Goal: Information Seeking & Learning: Learn about a topic

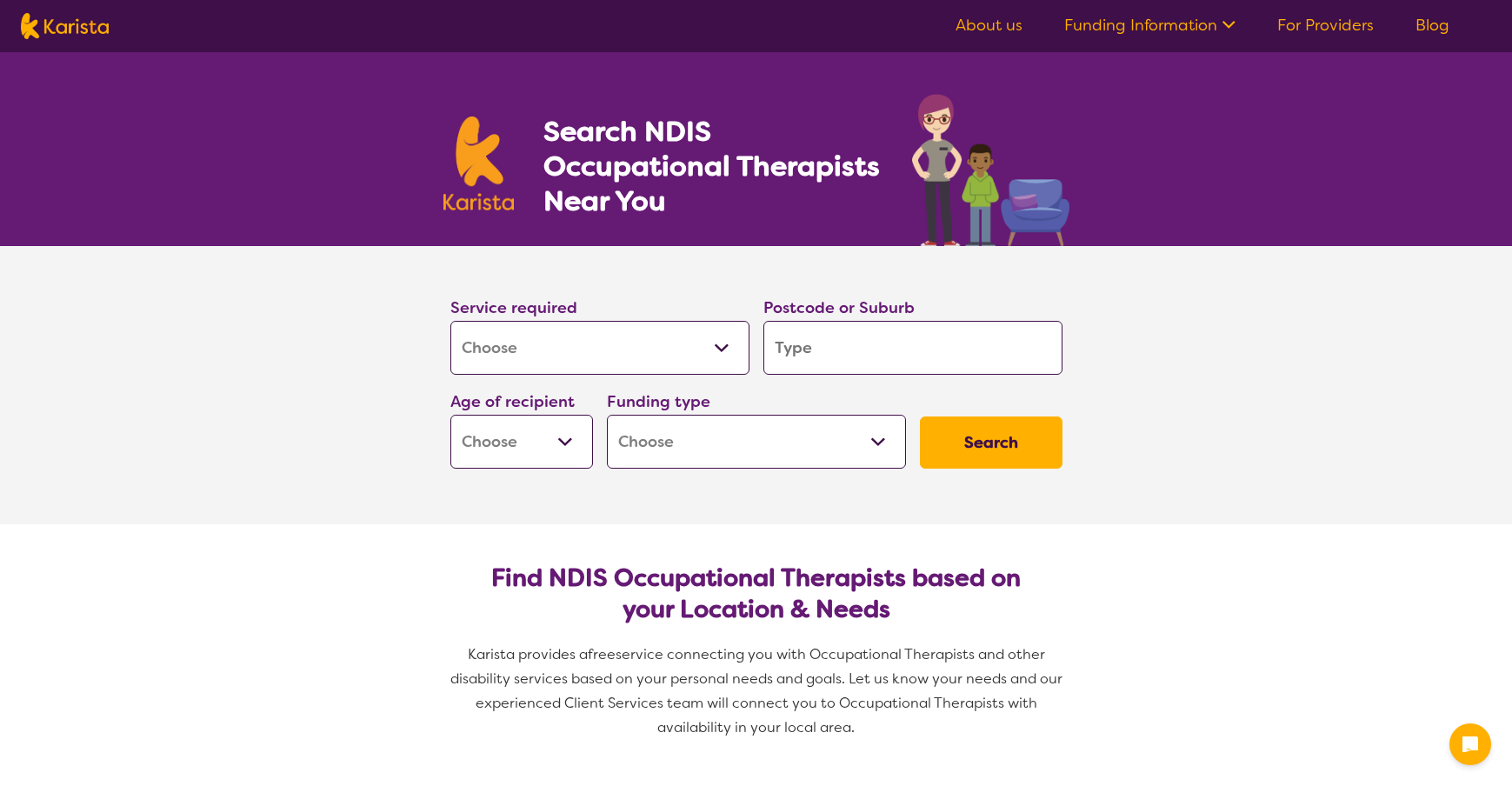
select select "[MEDICAL_DATA]"
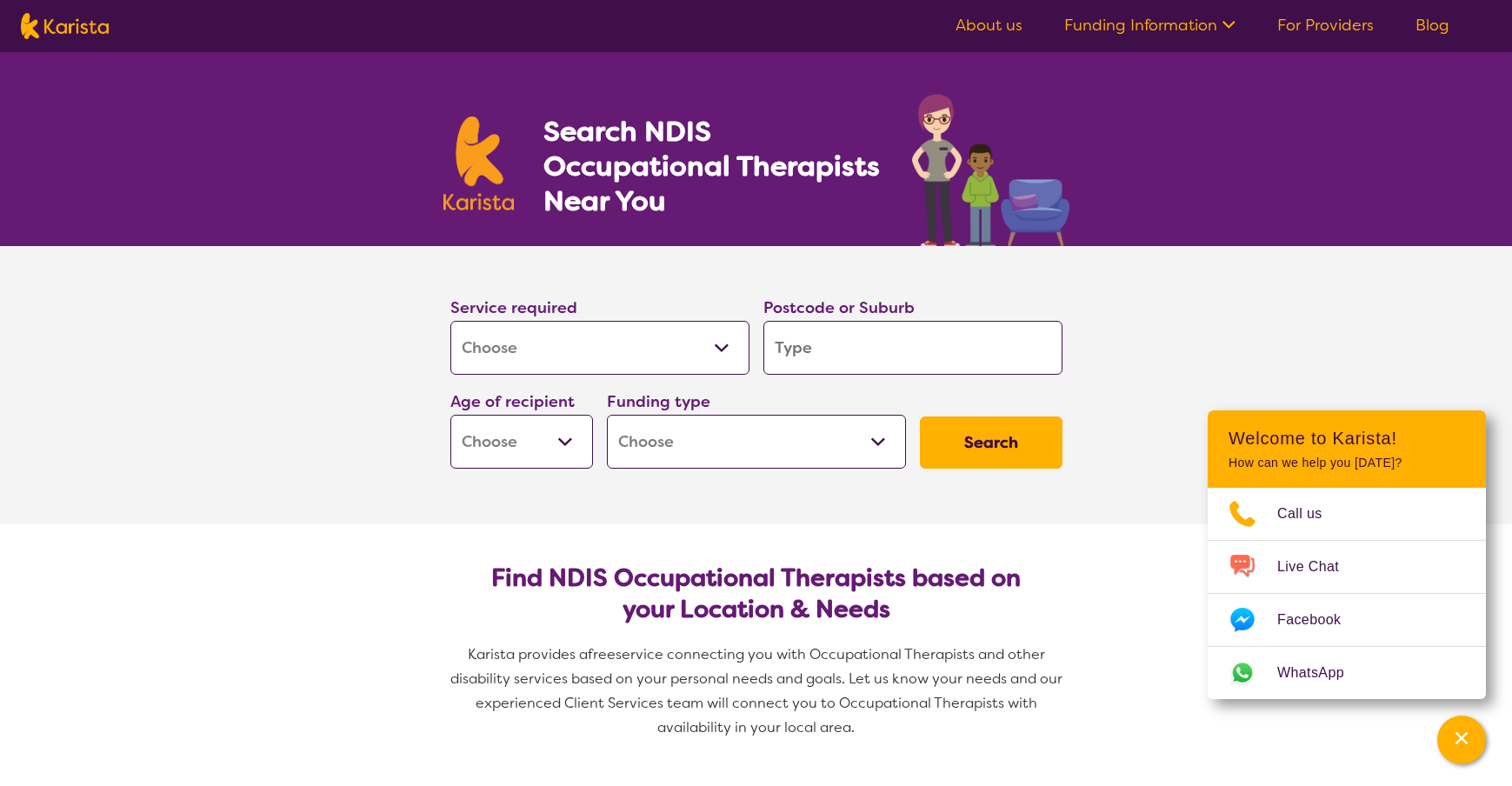
click at [564, 445] on select "Early Childhood - 0 to 9 Child - 10 to 11 Adolescent - 12 to 17 Adult - 18 to 6…" at bounding box center [521, 442] width 142 height 54
select select "EC"
click at [450, 415] on select "Early Childhood - 0 to 9 Child - 10 to 11 Adolescent - 12 to 17 Adult - 18 to 6…" at bounding box center [521, 442] width 142 height 54
select select "EC"
click at [1024, 442] on button "Search" at bounding box center [990, 443] width 142 height 52
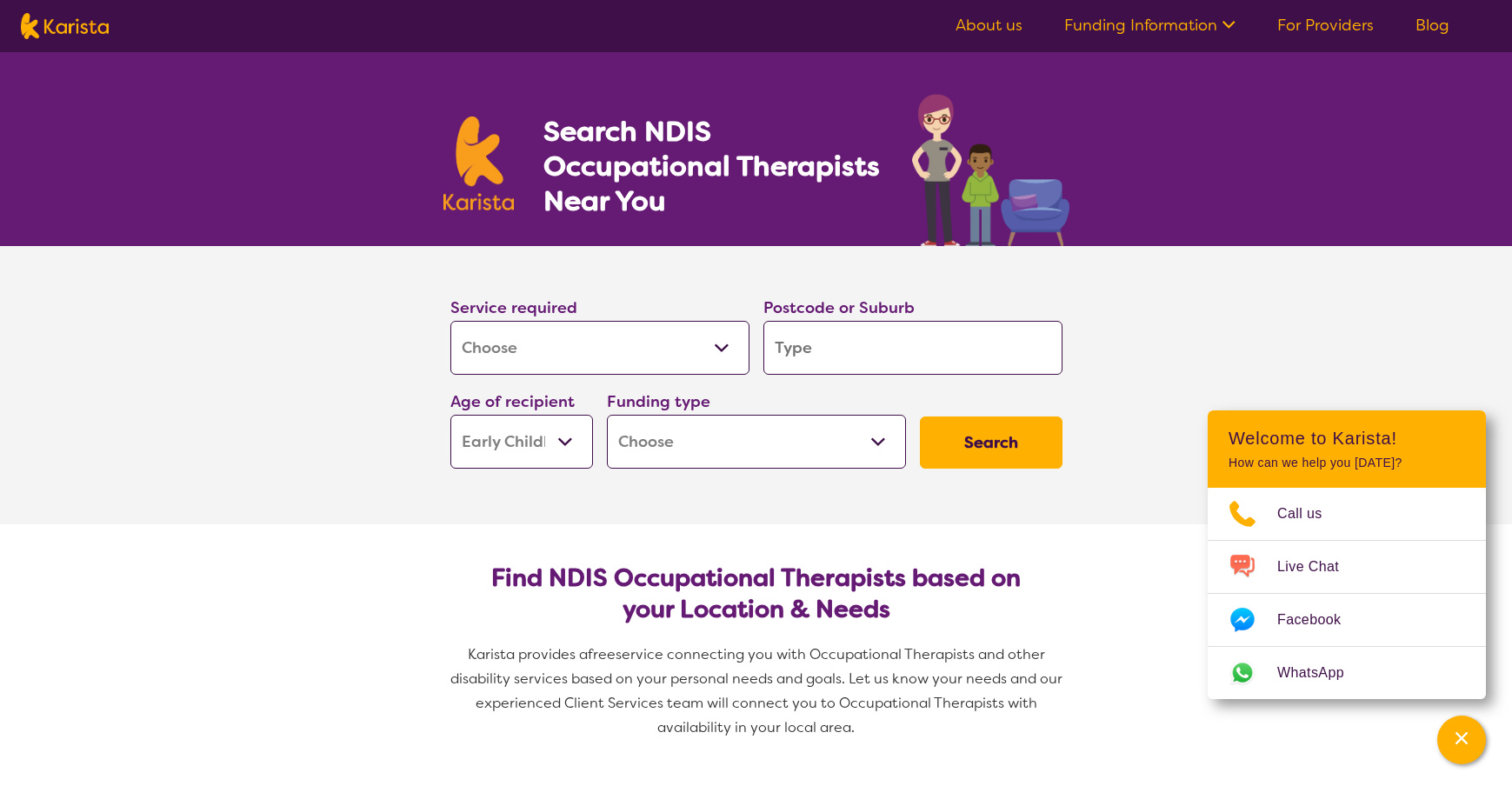
type input "2"
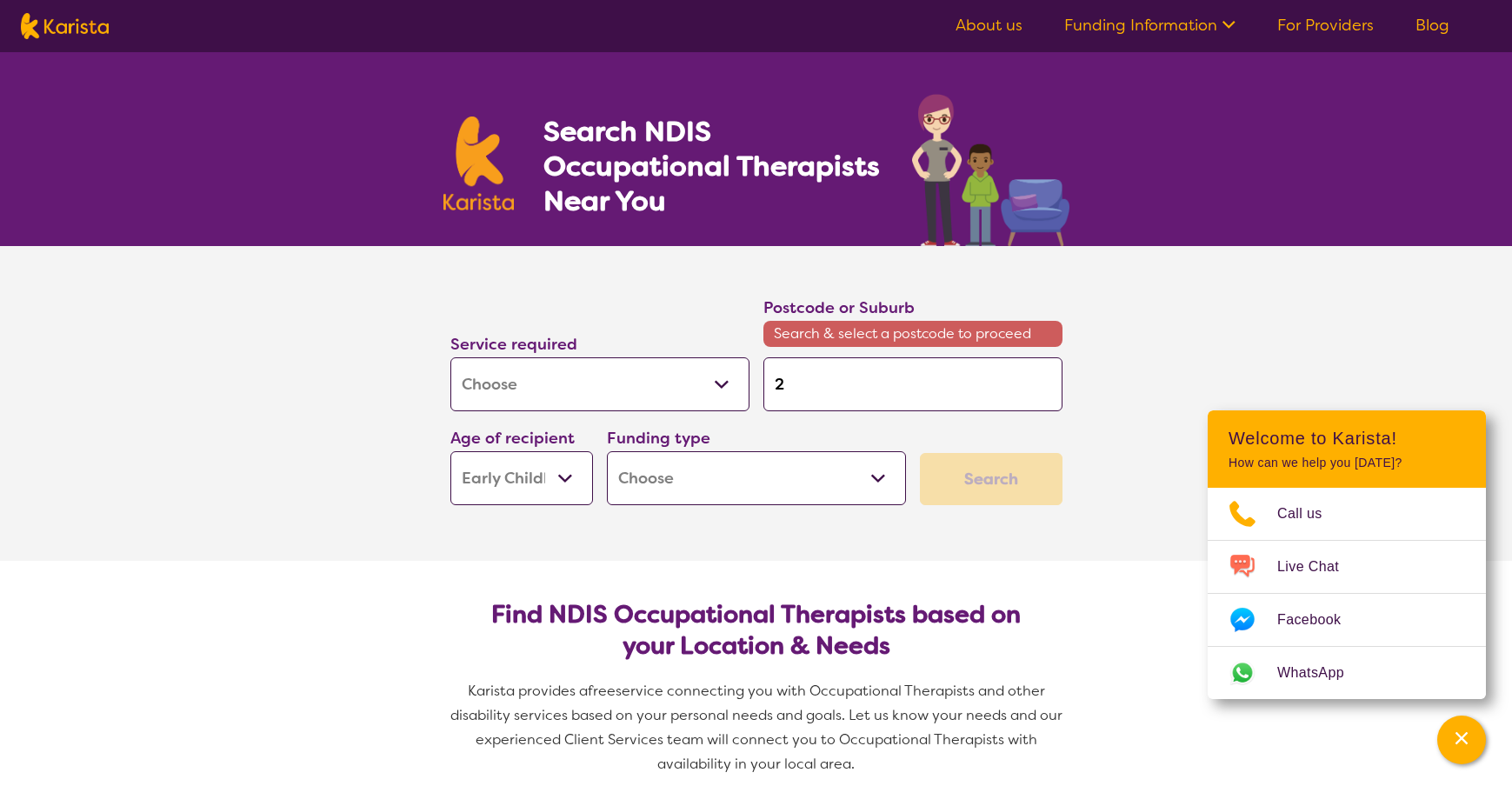
type input "24"
type input "248"
type input "2480"
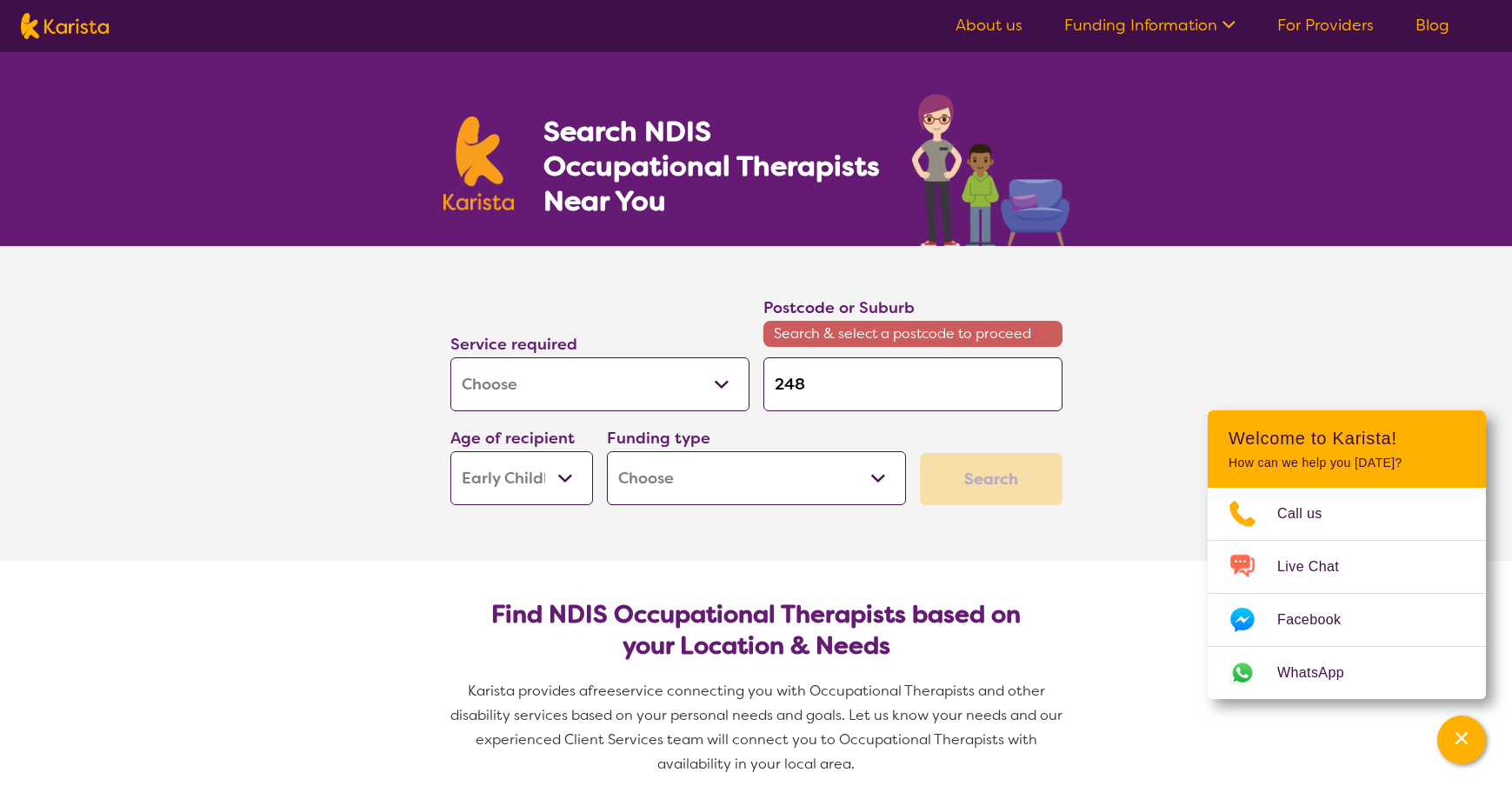
type input "2480"
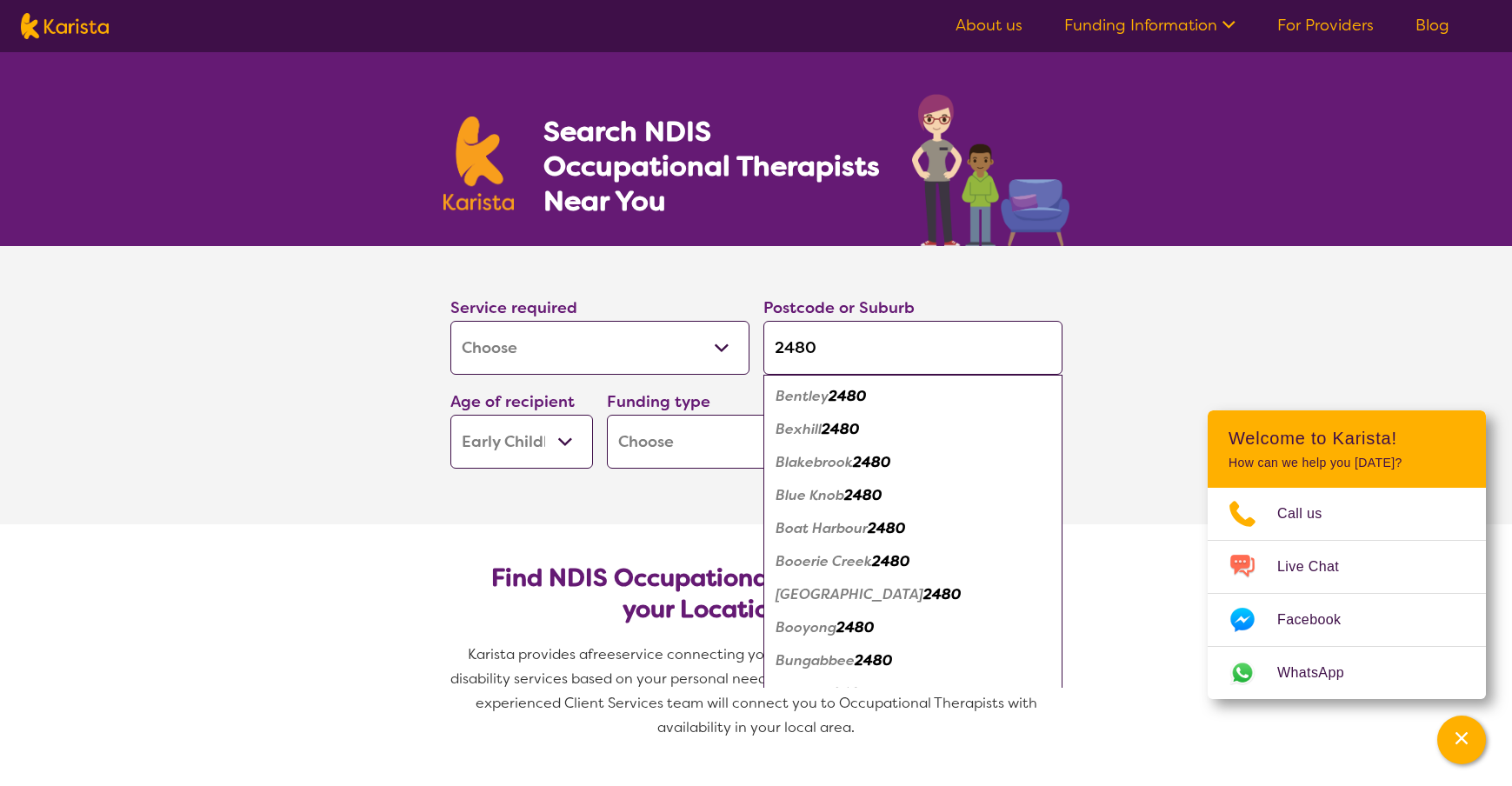
type input "2480"
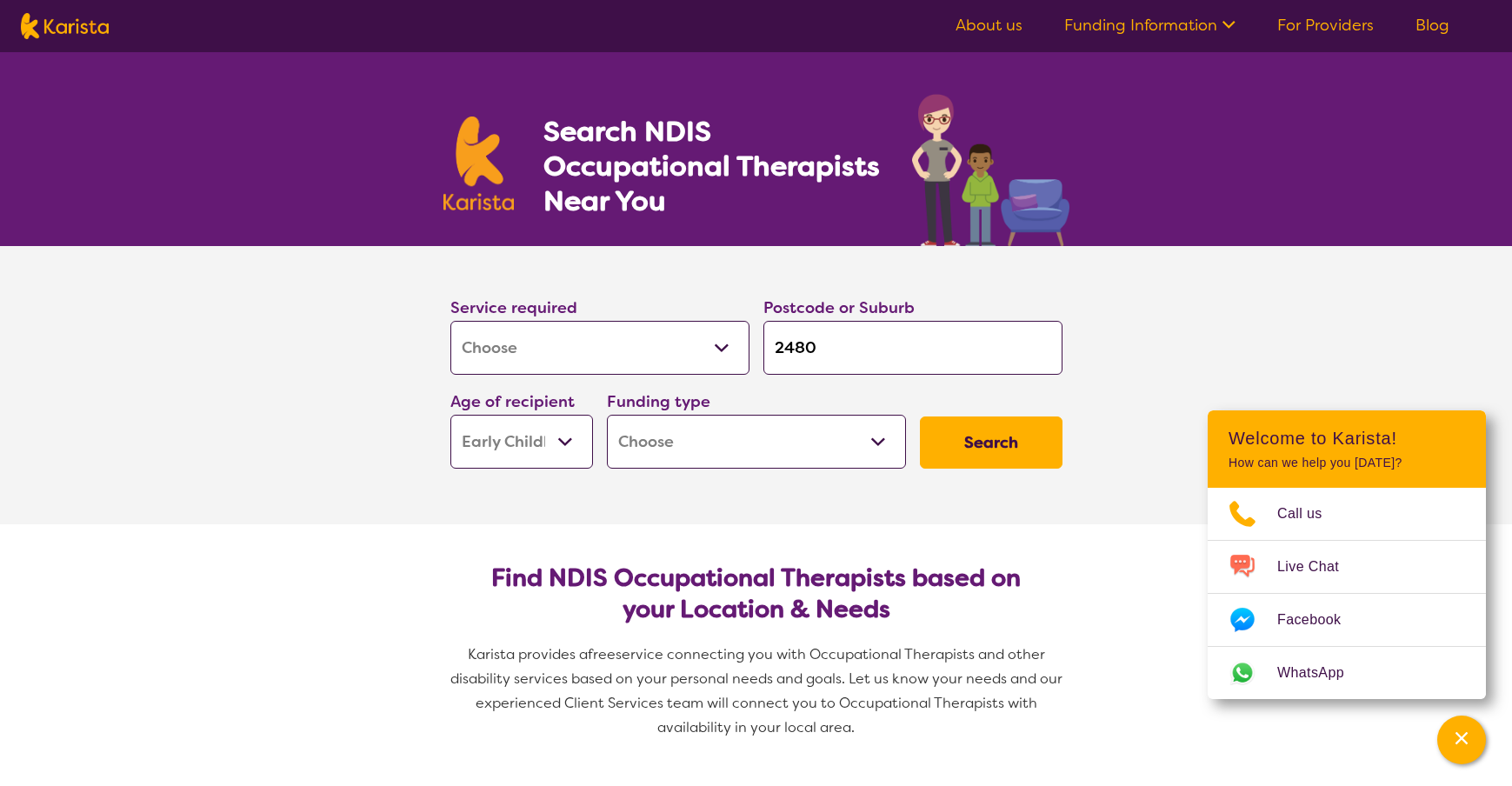
click at [1192, 401] on section "Service required Allied Health Assistant Assessment ([MEDICAL_DATA] or [MEDICAL…" at bounding box center [756, 385] width 1512 height 278
click at [985, 449] on button "Search" at bounding box center [990, 443] width 142 height 52
click at [874, 444] on select "Home Care Package (HCP) National Disability Insurance Scheme (NDIS) I don't know" at bounding box center [757, 442] width 299 height 54
select select "i-don-t-know"
click at [607, 415] on select "Home Care Package (HCP) National Disability Insurance Scheme (NDIS) I don't know" at bounding box center [757, 442] width 299 height 54
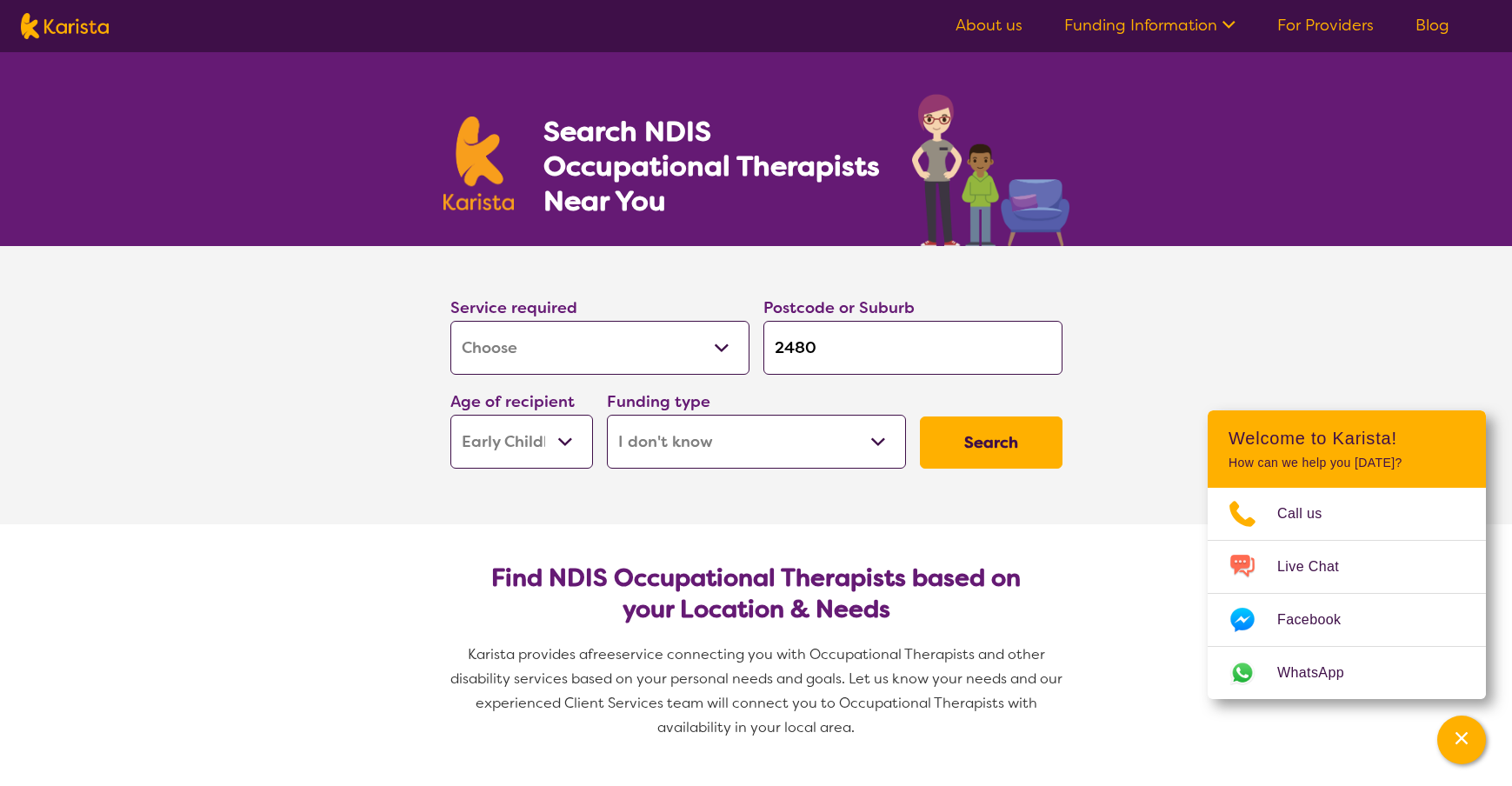
select select "i-don-t-know"
click at [990, 443] on button "Search" at bounding box center [990, 443] width 142 height 52
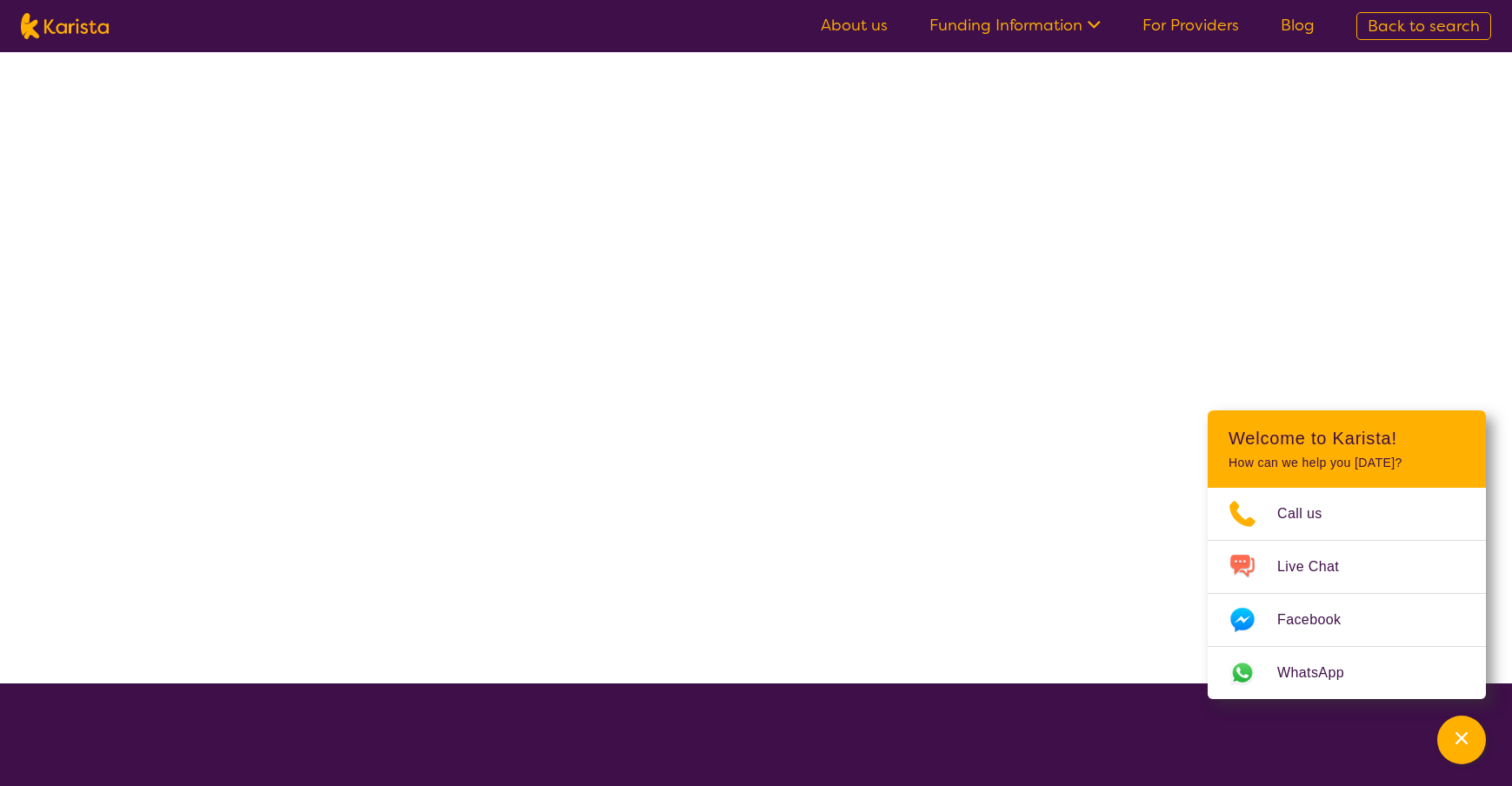
select select "[MEDICAL_DATA]"
select select "EC"
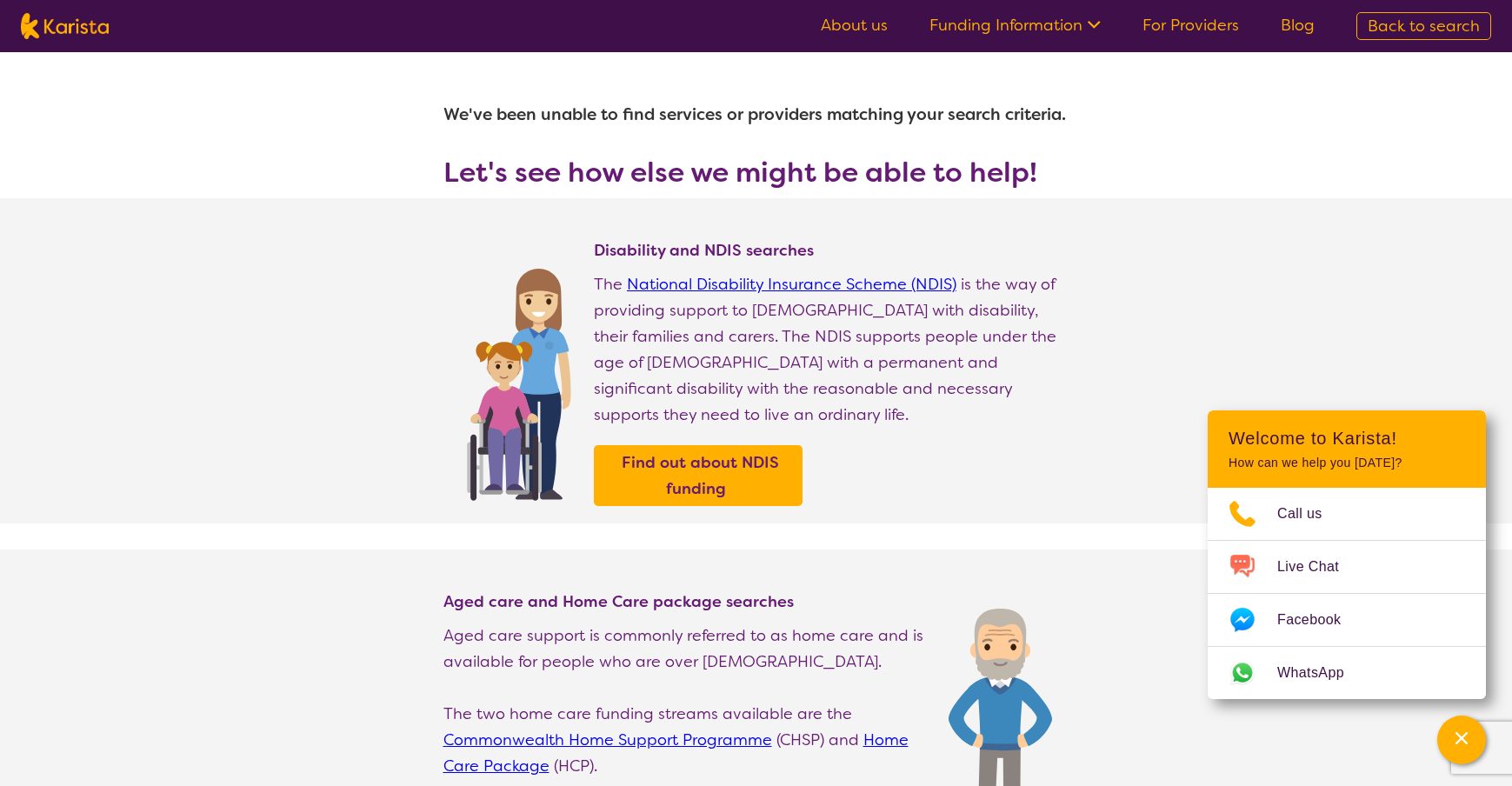
select select "[MEDICAL_DATA]"
select select "EC"
select select "i-don-t-know"
select select "[MEDICAL_DATA]"
select select "EC"
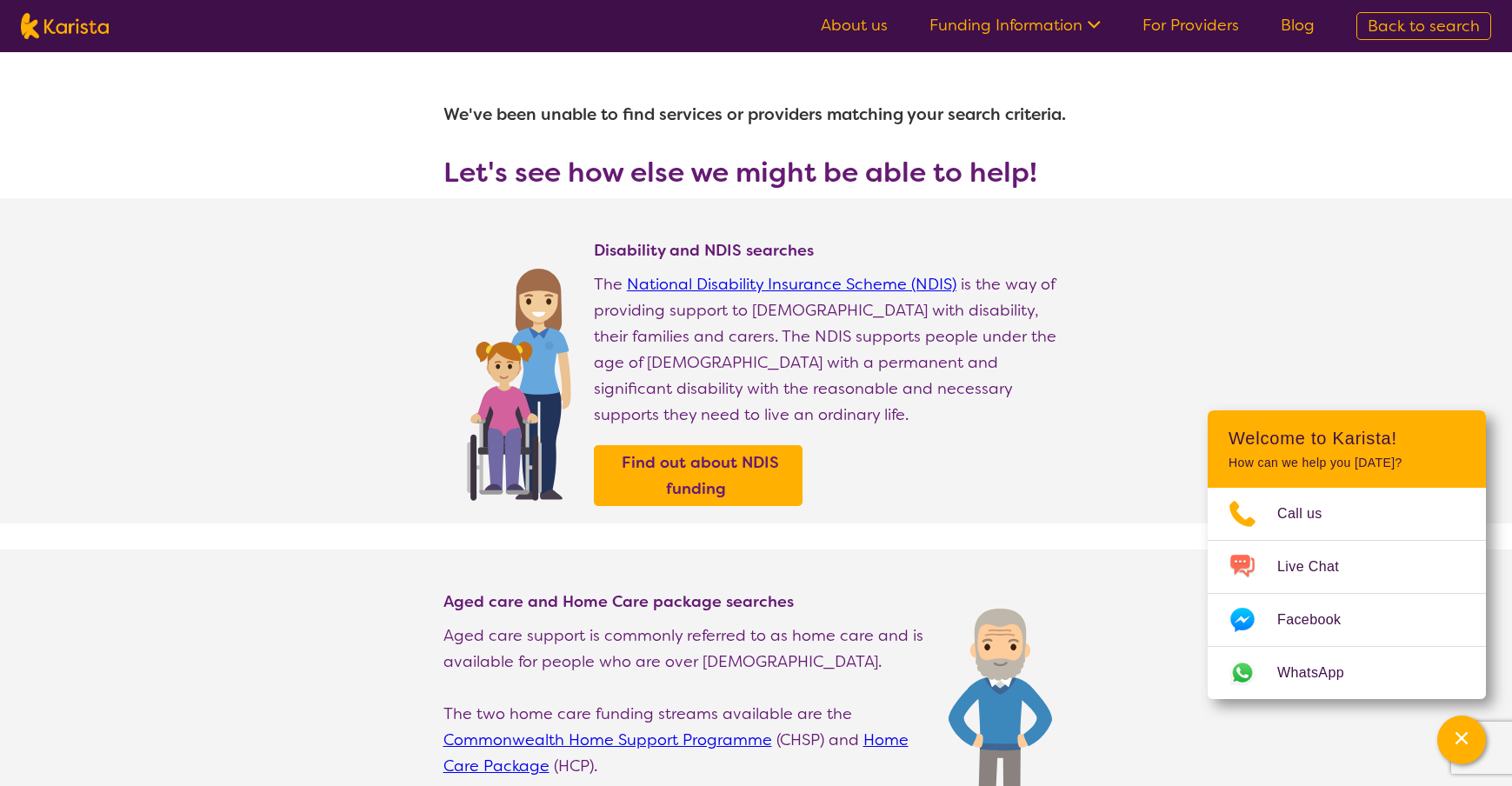
select select "i-don-t-know"
